Goal: Information Seeking & Learning: Learn about a topic

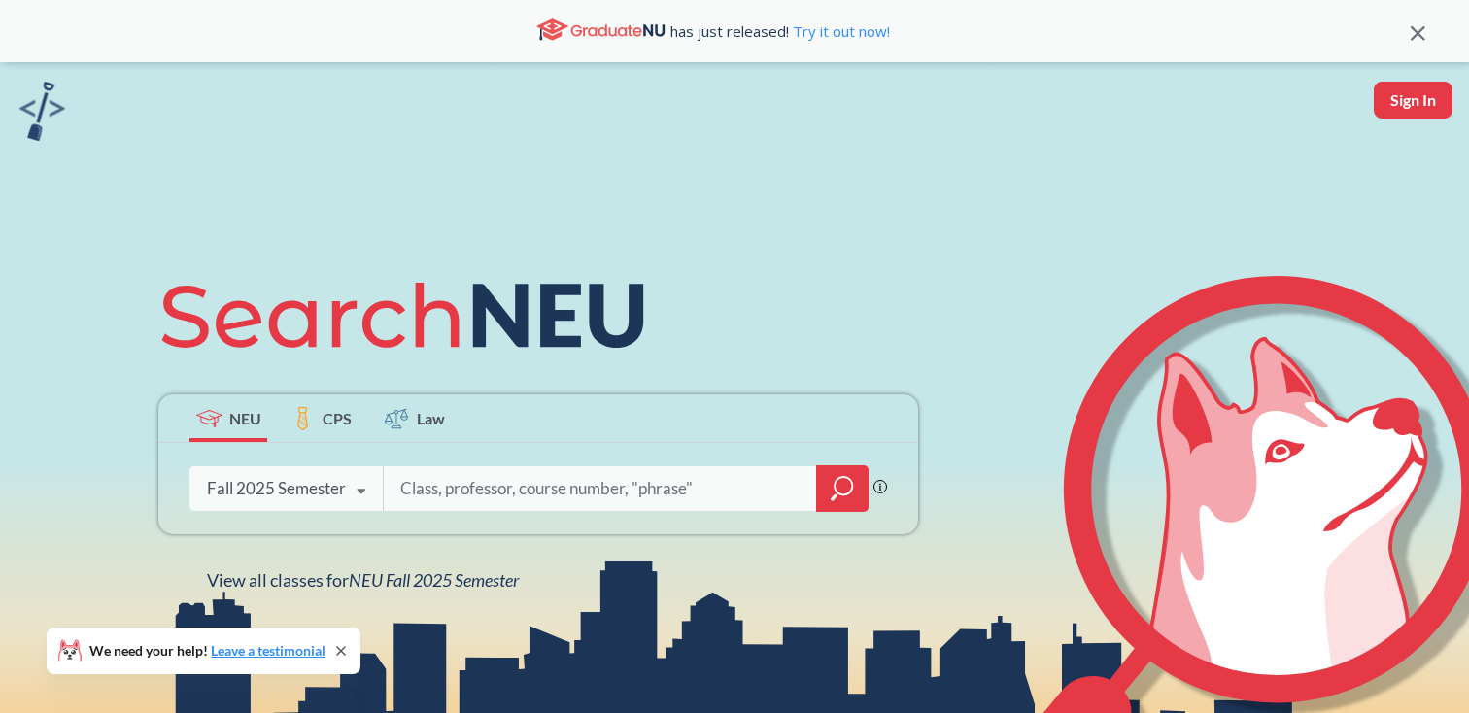
click at [565, 473] on input "search" at bounding box center [600, 488] width 404 height 41
type input "prototyping with code"
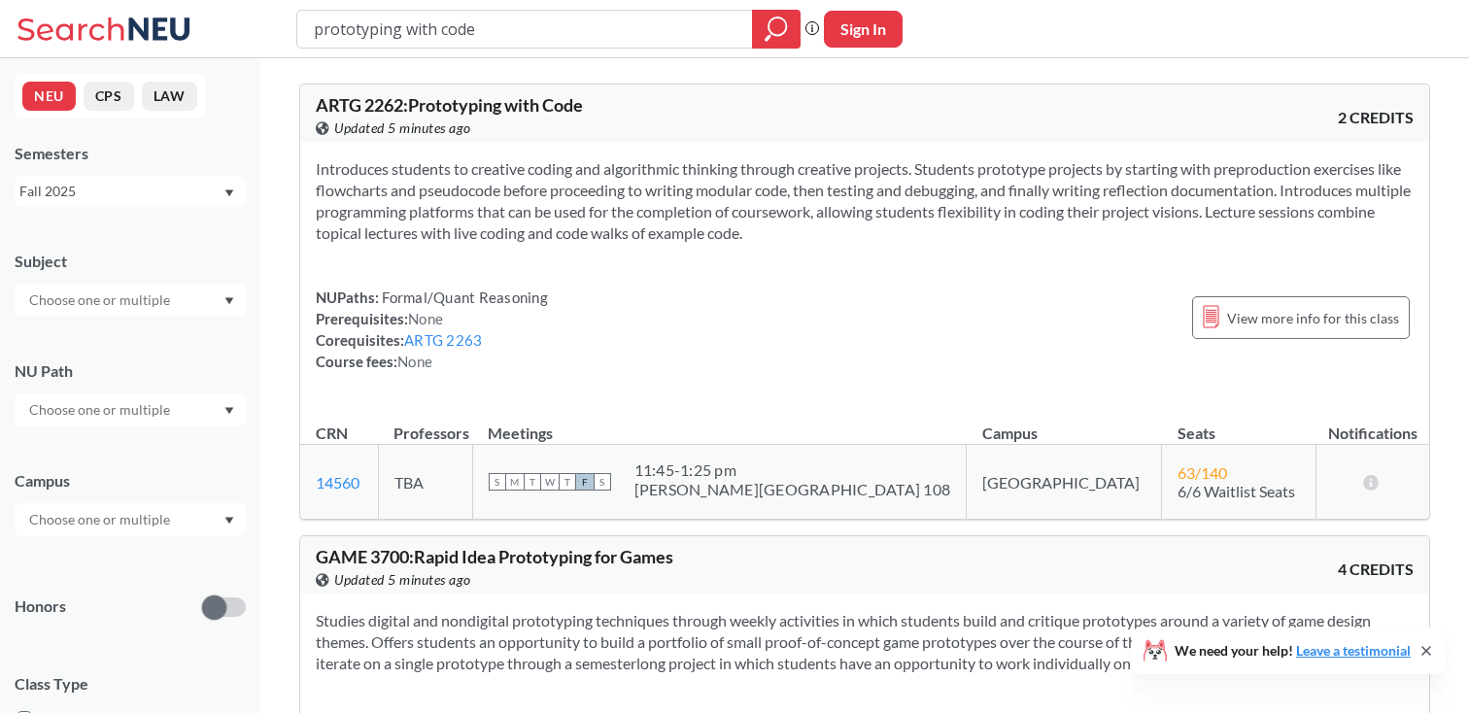
click at [438, 33] on input "prototyping with code" at bounding box center [525, 29] width 426 height 33
click at [205, 171] on div "Semesters Fall 2025" at bounding box center [130, 175] width 231 height 64
click at [197, 185] on div "Fall 2025" at bounding box center [120, 191] width 203 height 21
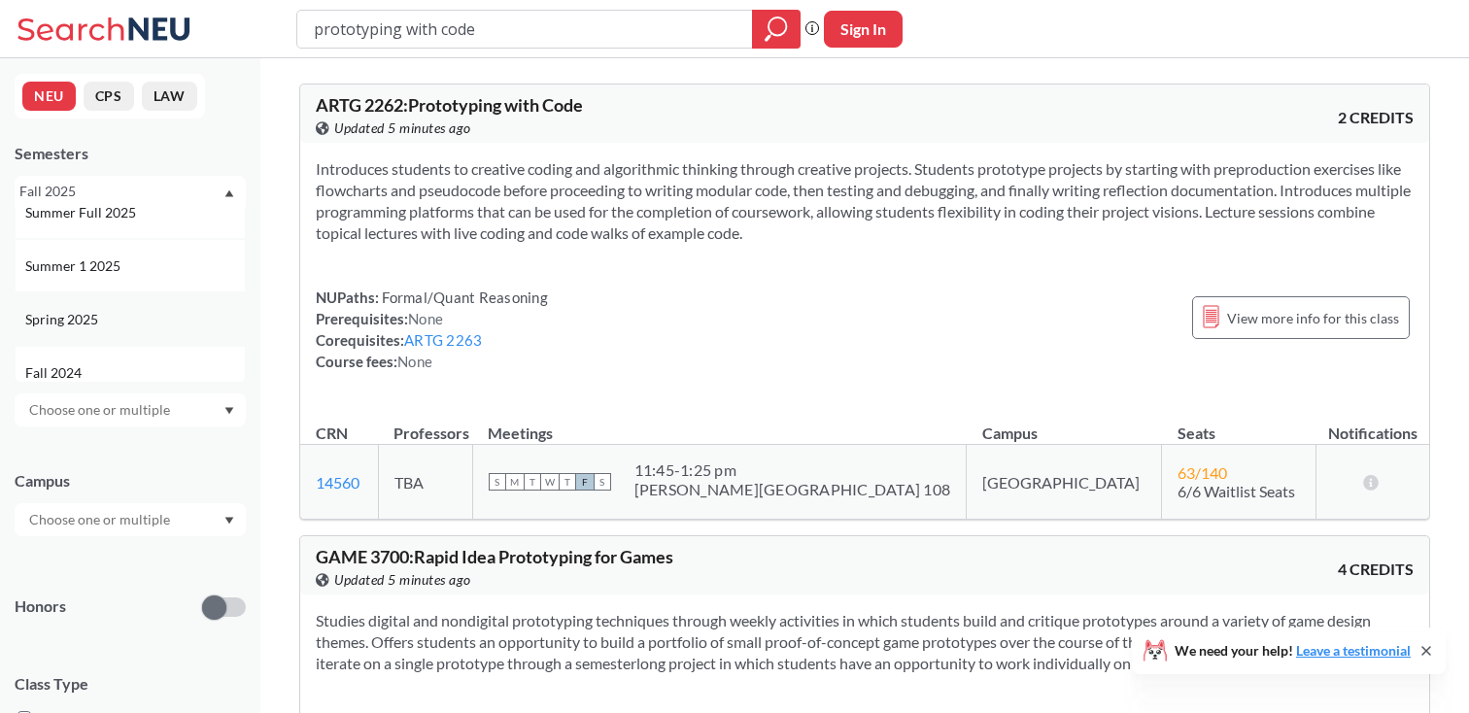
scroll to position [137, 0]
click at [140, 319] on div "Spring 2025" at bounding box center [135, 310] width 220 height 21
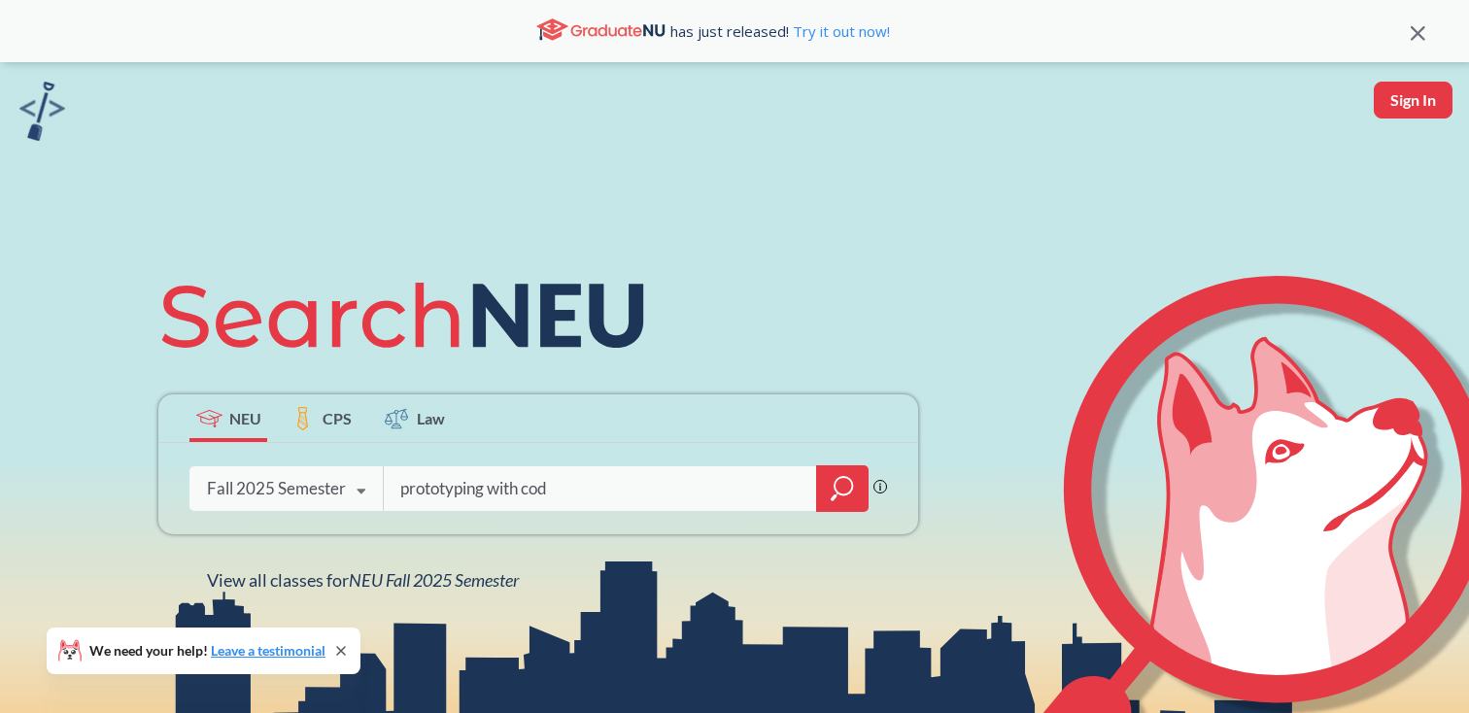
type input "prototyping with code"
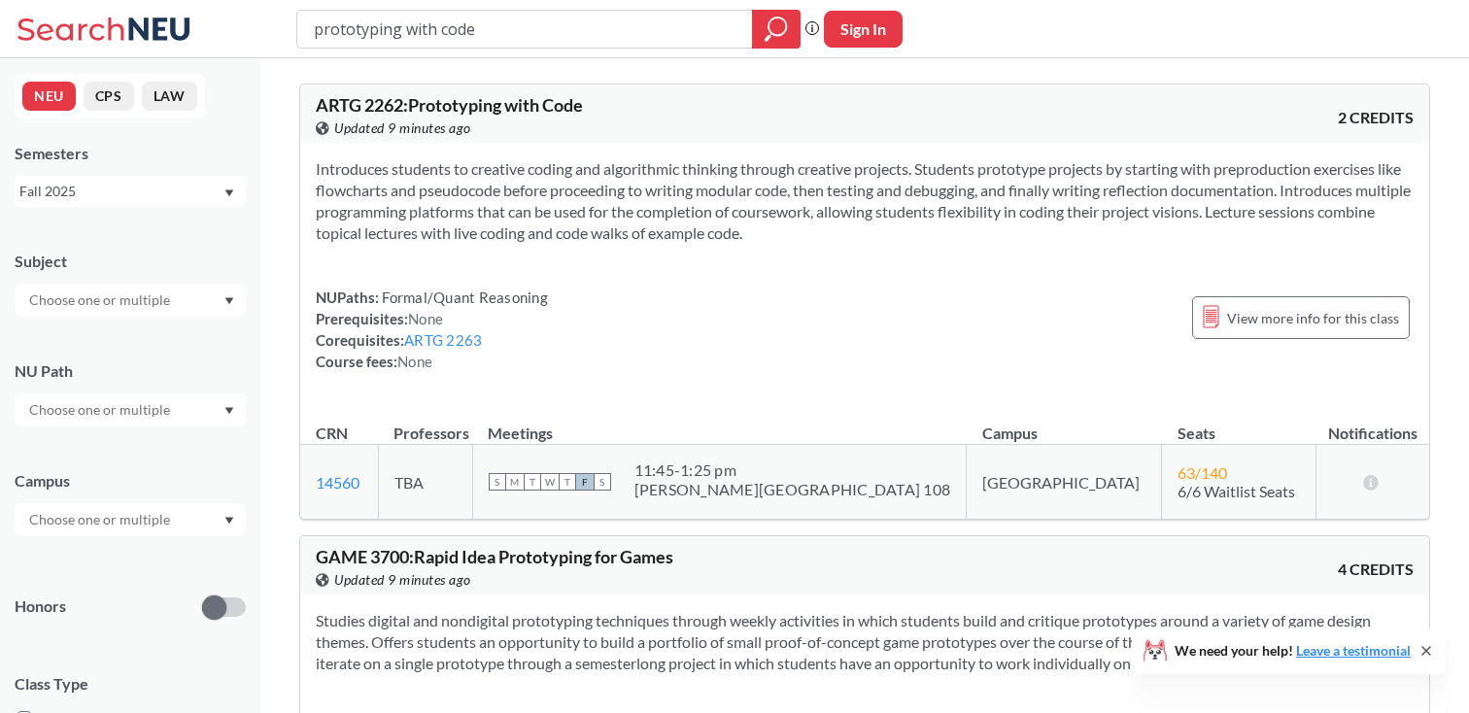
click at [138, 182] on div "Fall 2025" at bounding box center [120, 191] width 203 height 21
click at [123, 362] on div "Spring 2025" at bounding box center [135, 369] width 220 height 21
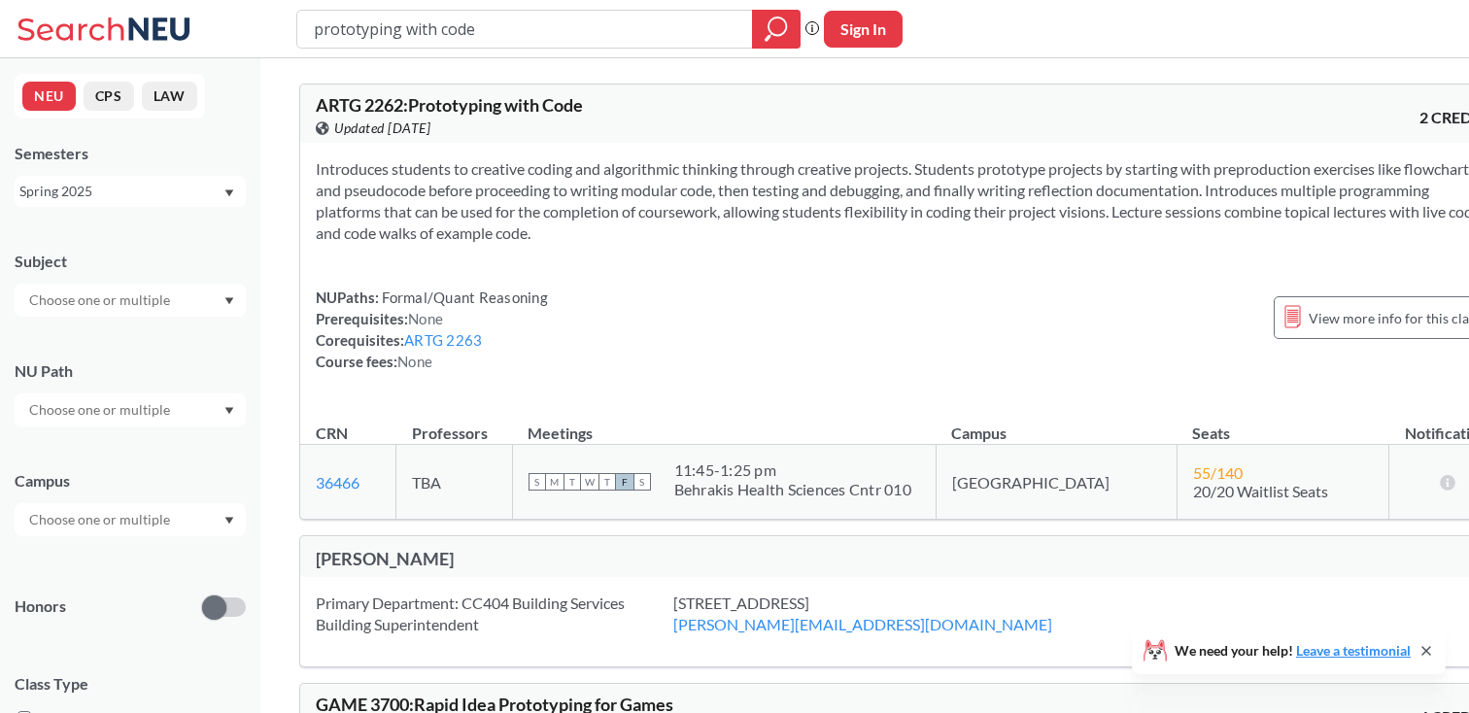
click at [133, 187] on div "Spring 2025" at bounding box center [120, 191] width 203 height 21
click at [136, 324] on div "Fall 2024" at bounding box center [135, 334] width 220 height 21
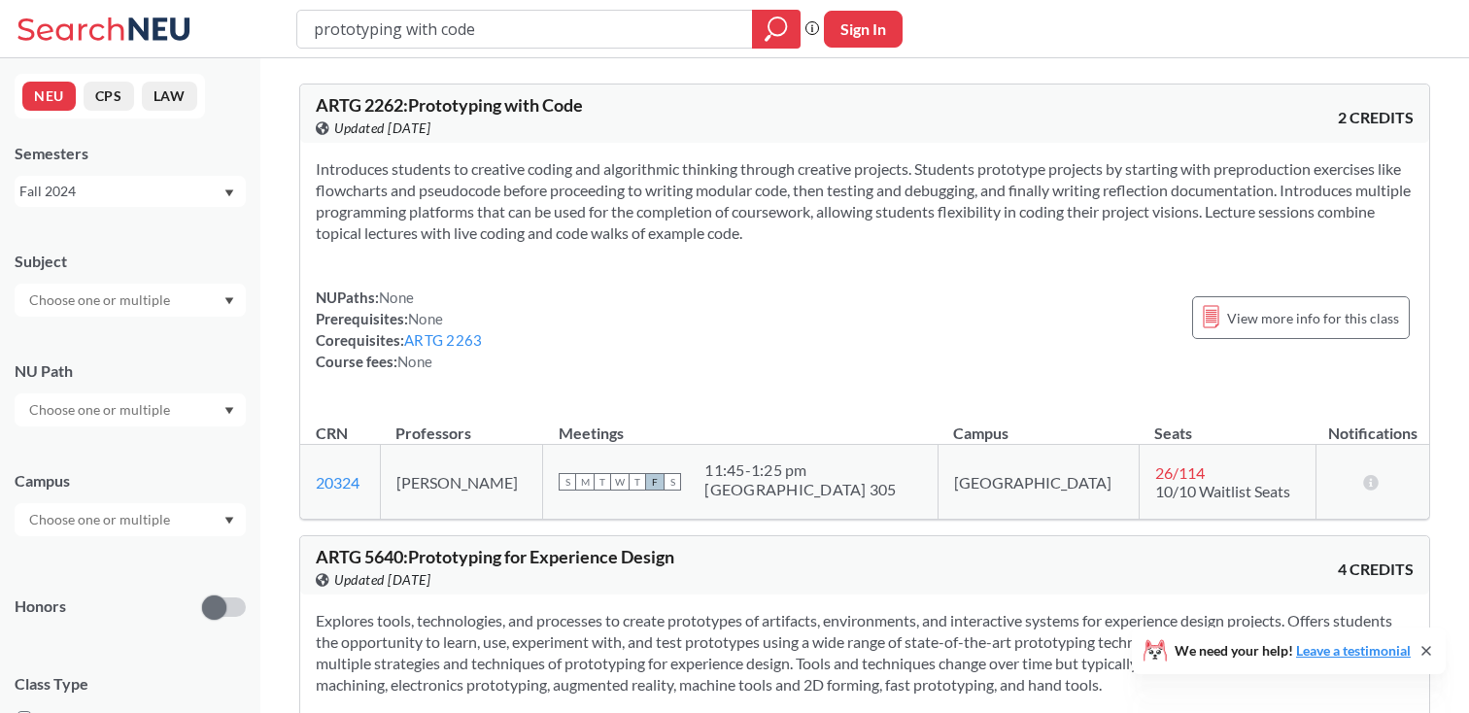
click at [140, 200] on div "Fall 2024" at bounding box center [120, 191] width 203 height 21
click at [142, 334] on div "Spring 2024" at bounding box center [130, 353] width 231 height 53
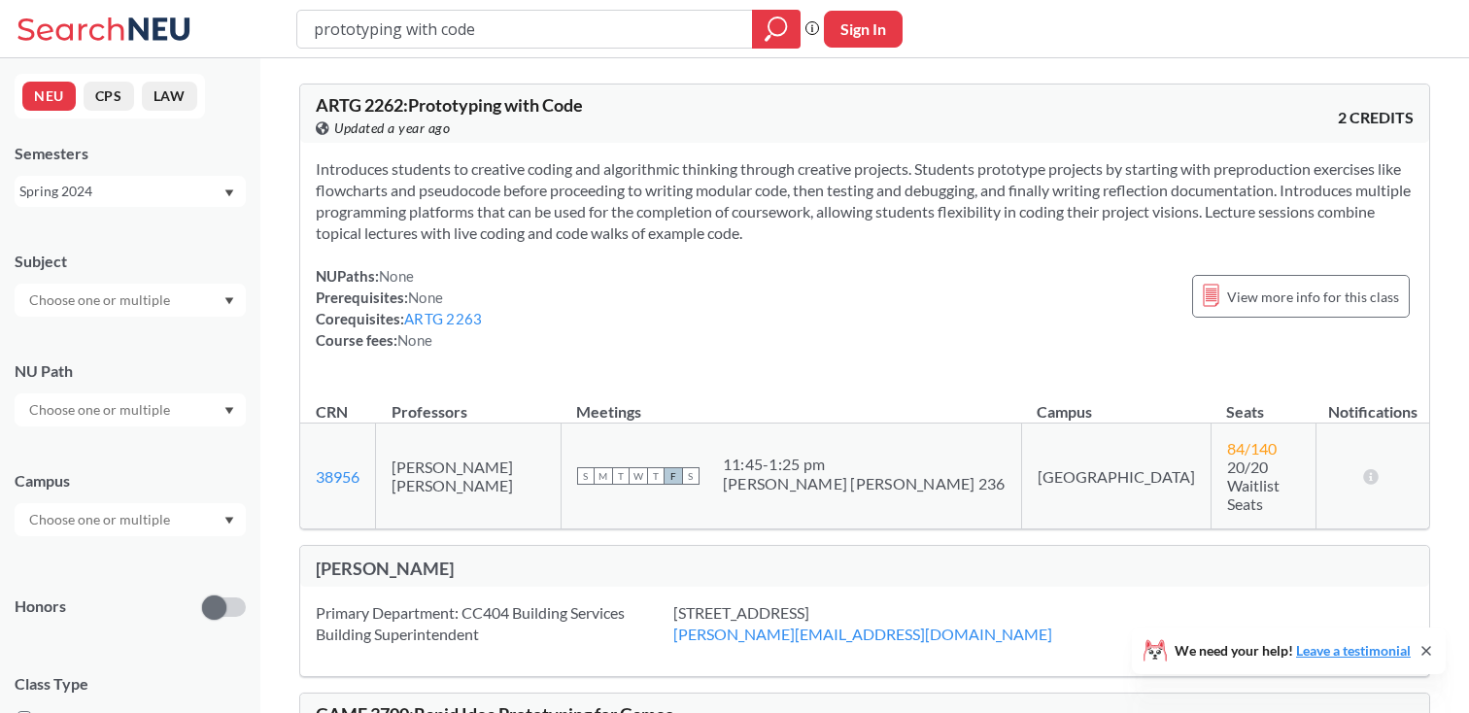
click at [157, 199] on div "Spring 2024" at bounding box center [120, 191] width 203 height 21
click at [127, 294] on div "Fall 2023" at bounding box center [135, 285] width 220 height 21
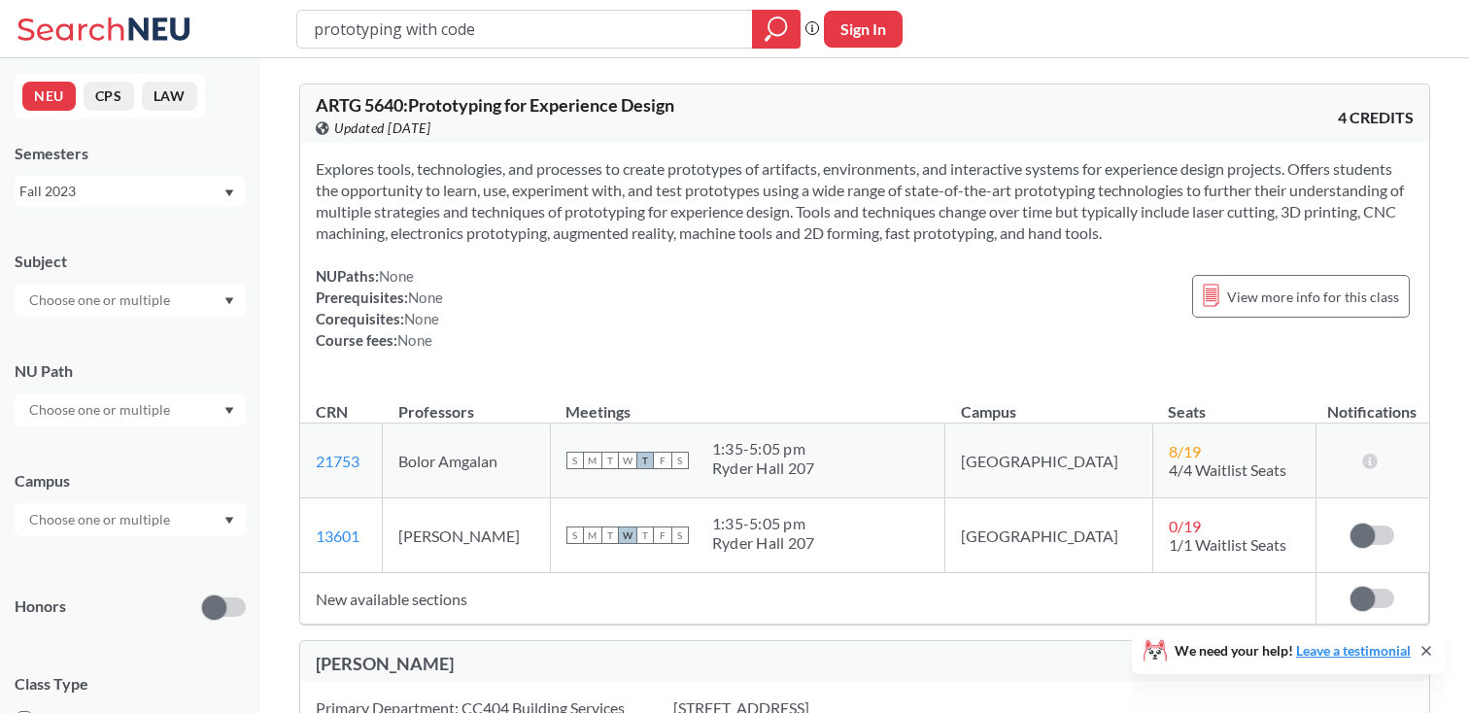
click at [467, 37] on input "prototyping with code" at bounding box center [525, 29] width 426 height 33
